Goal: Transaction & Acquisition: Purchase product/service

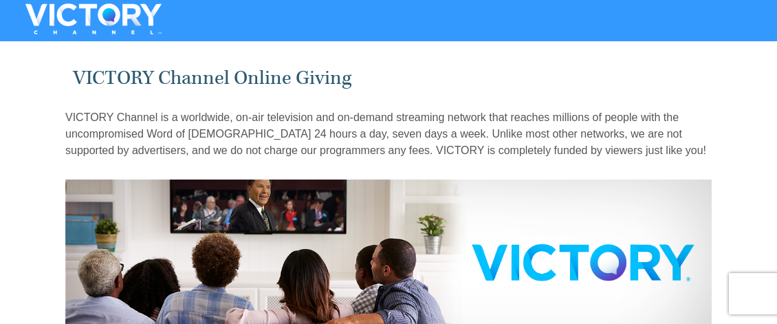
radio input "true"
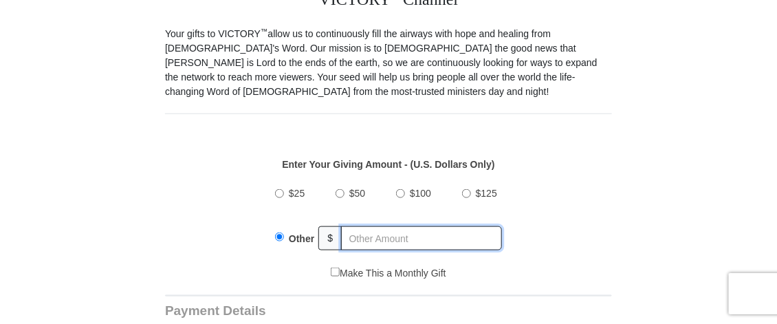
scroll to position [369, 0]
click at [382, 226] on input "text" at bounding box center [421, 238] width 161 height 24
type input "10.00"
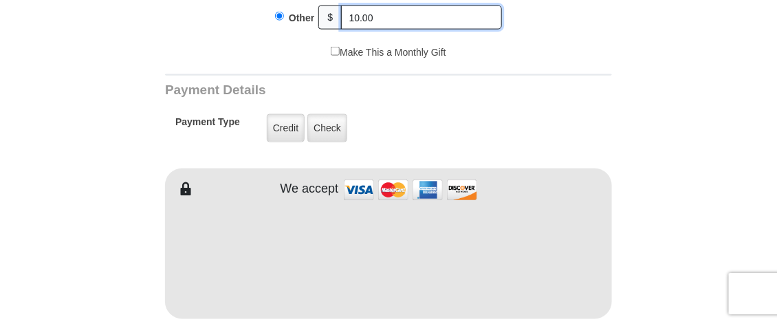
scroll to position [593, 0]
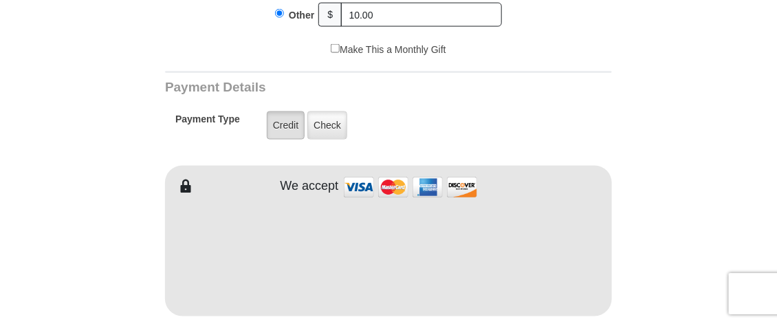
click at [289, 112] on label "Credit" at bounding box center [286, 125] width 38 height 28
click at [0, 0] on input "Credit" at bounding box center [0, 0] width 0 height 0
type input "[PERSON_NAME]"
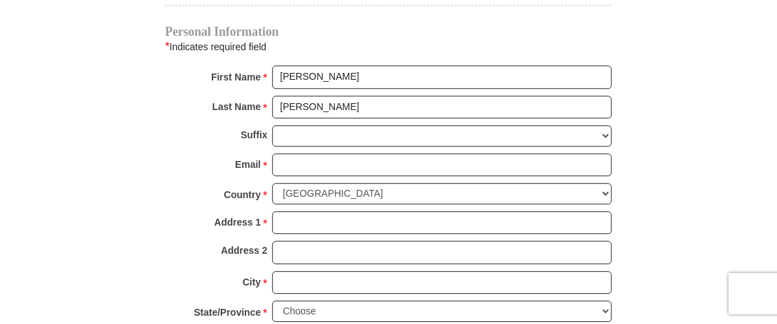
scroll to position [1016, 0]
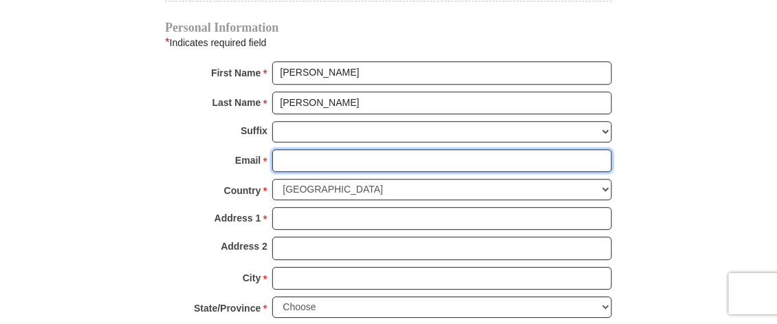
click at [341, 149] on input "Email *" at bounding box center [442, 160] width 340 height 23
type input "[EMAIL_ADDRESS][DOMAIN_NAME]"
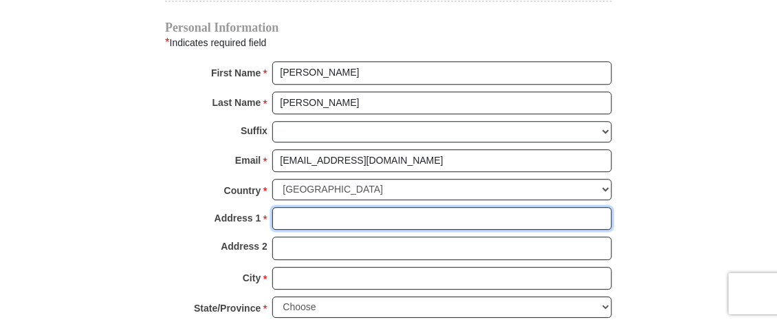
type input "[STREET_ADDRESS]"
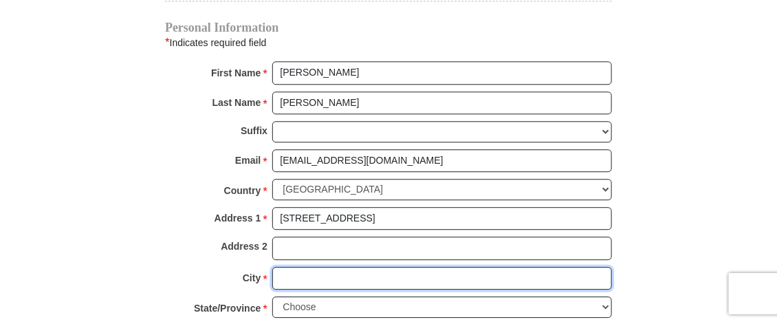
type input "[GEOGRAPHIC_DATA]"
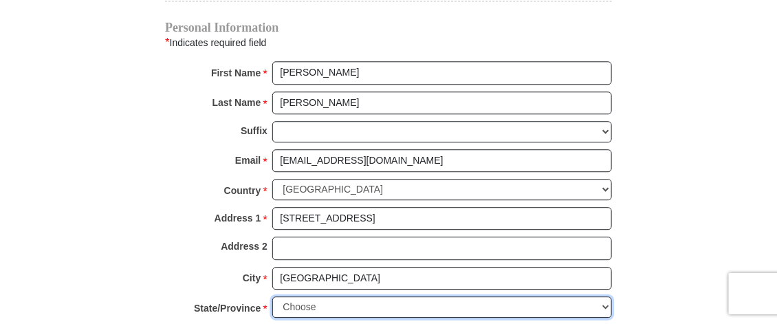
select select "NY"
type input "10598-3427"
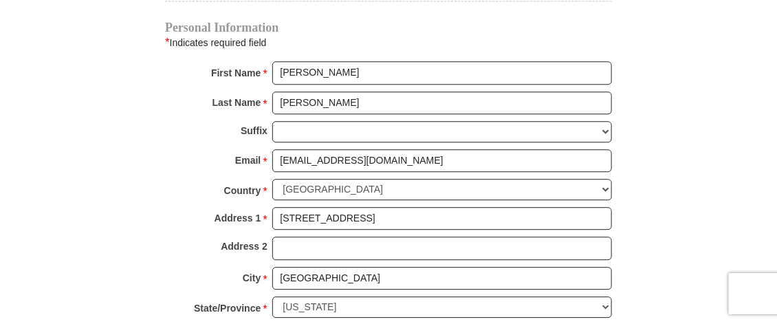
type input "9142153863"
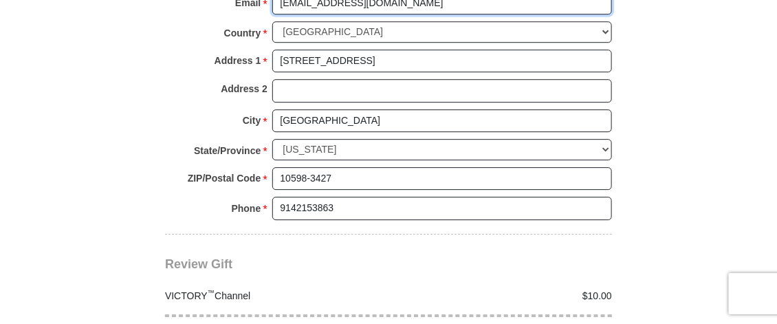
scroll to position [1186, 0]
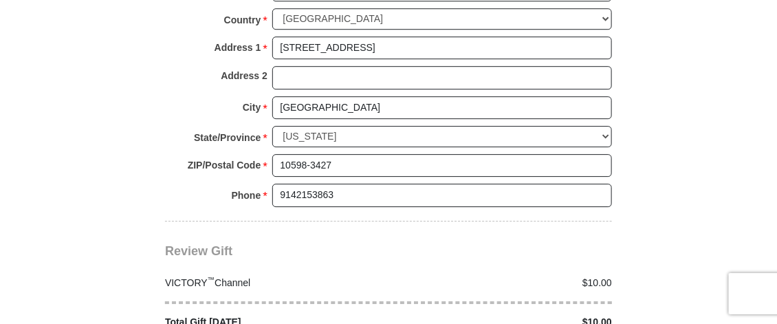
click at [573, 235] on div "Review Gift Your monthly donation will start on the first occurrence on your se…" at bounding box center [388, 275] width 447 height 108
click at [573, 231] on div "Review Gift Your monthly donation will start on the first occurrence on your se…" at bounding box center [388, 275] width 447 height 108
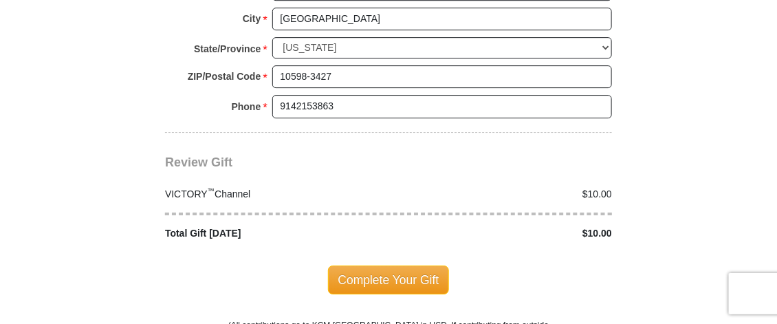
scroll to position [1277, 0]
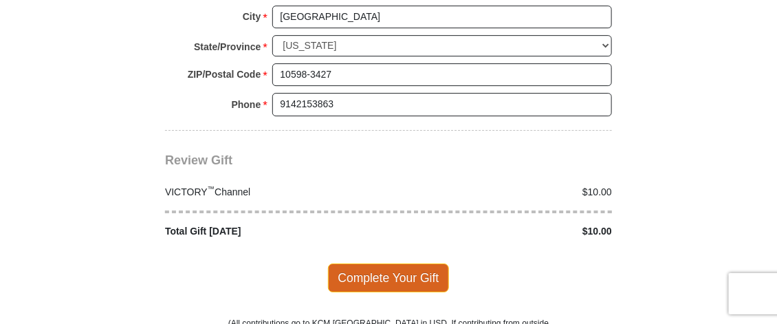
click at [404, 263] on span "Complete Your Gift" at bounding box center [389, 277] width 122 height 29
